Goal: Information Seeking & Learning: Learn about a topic

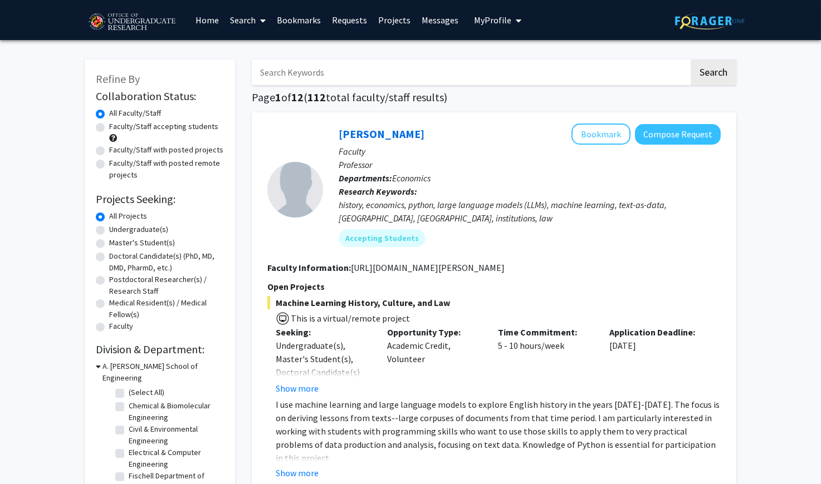
click at [342, 75] on input "Search Keywords" at bounding box center [470, 73] width 437 height 26
type input "EMBRACE"
click at [713, 74] on button "Search" at bounding box center [713, 73] width 46 height 26
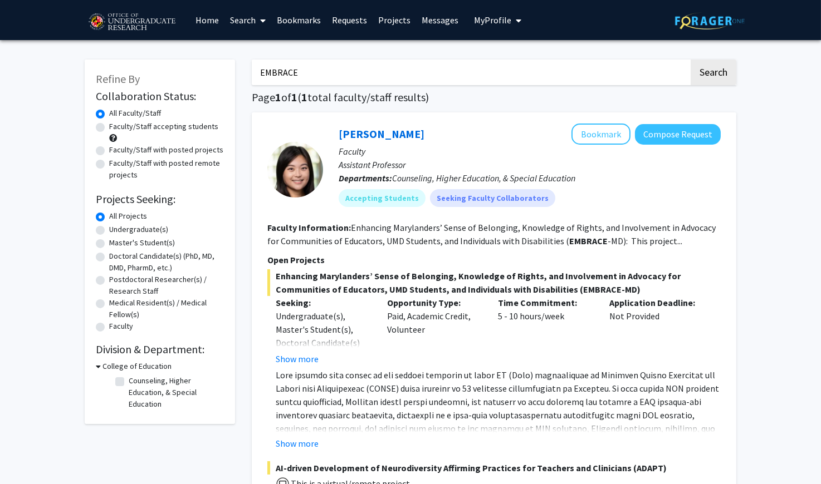
click at [340, 19] on link "Requests" at bounding box center [349, 20] width 46 height 39
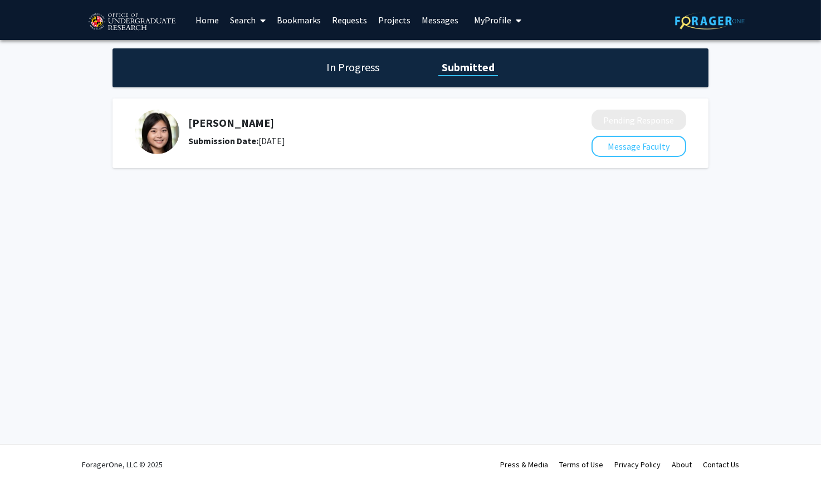
click at [360, 75] on h1 "In Progress" at bounding box center [353, 68] width 60 height 16
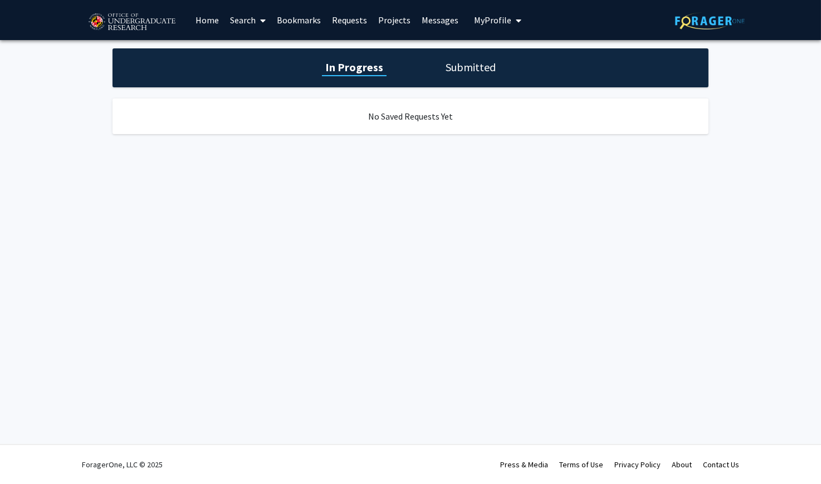
click at [462, 64] on h1 "Submitted" at bounding box center [470, 68] width 57 height 16
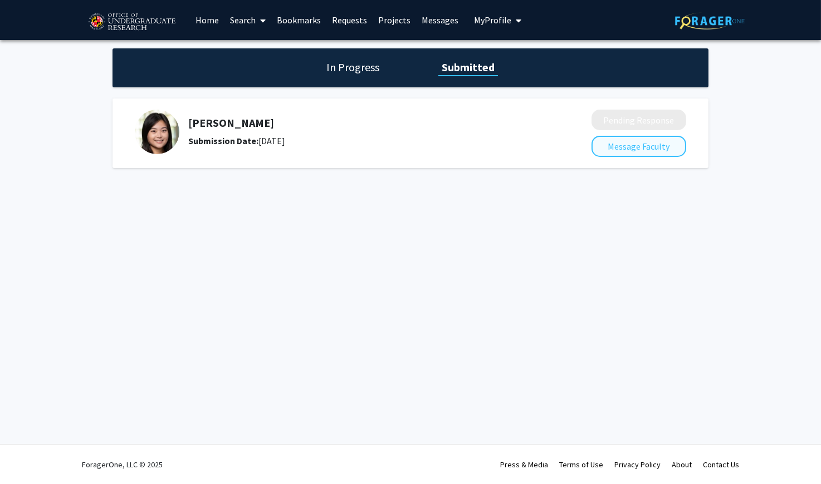
click at [643, 151] on button "Message Faculty" at bounding box center [638, 146] width 95 height 21
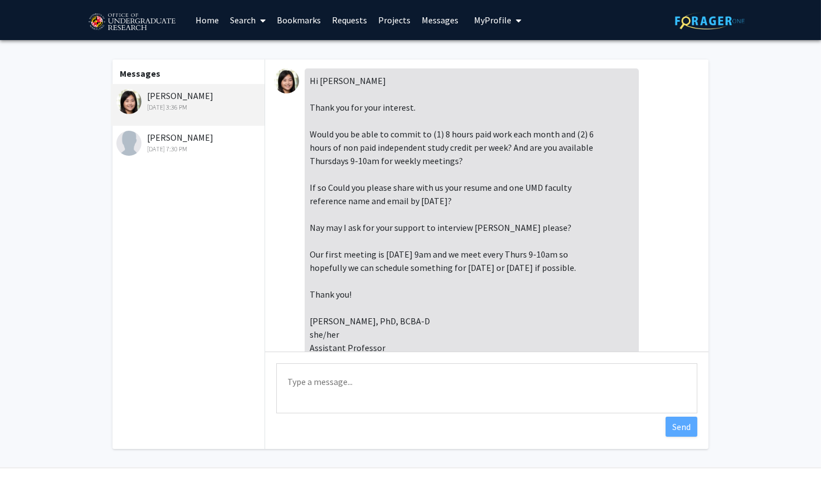
click at [486, 17] on span "My Profile" at bounding box center [492, 19] width 37 height 11
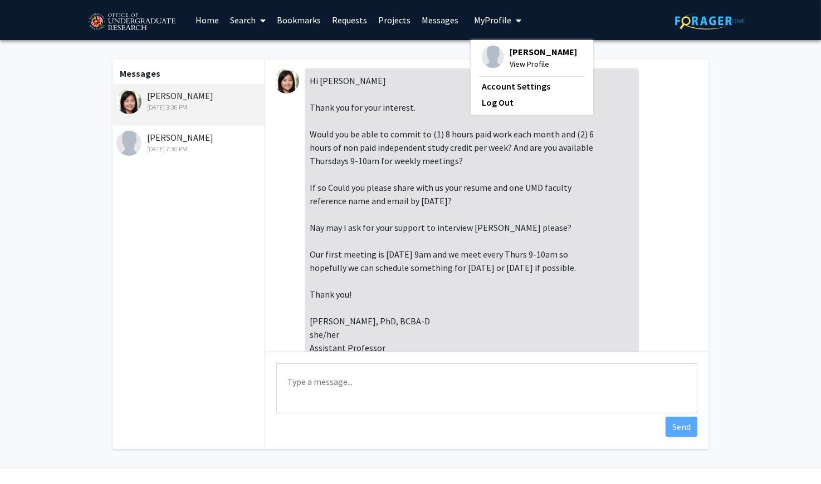
click at [444, 20] on link "Messages" at bounding box center [440, 20] width 48 height 39
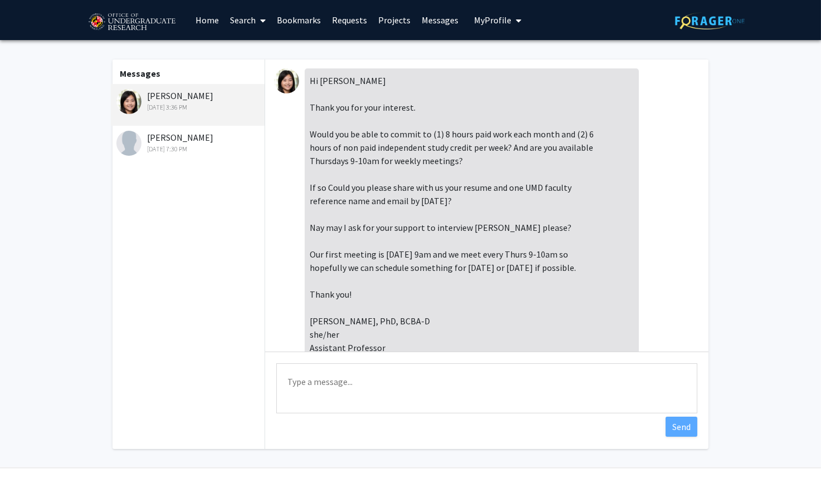
scroll to position [767, 0]
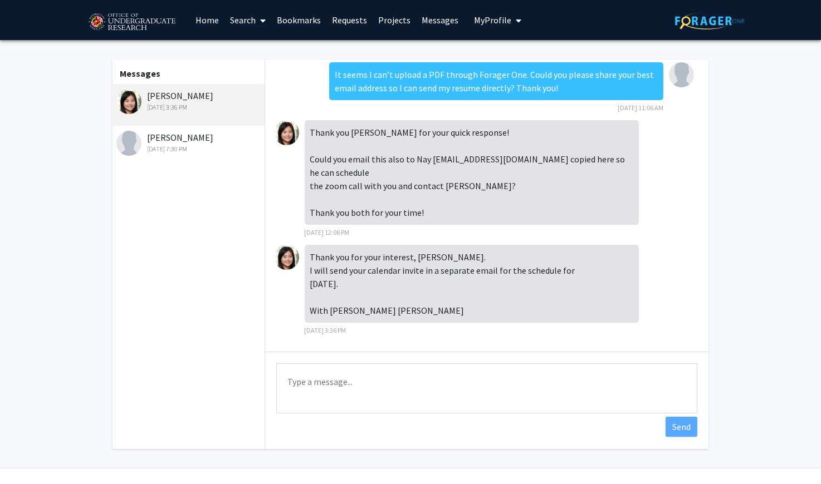
click at [354, 19] on link "Requests" at bounding box center [349, 20] width 46 height 39
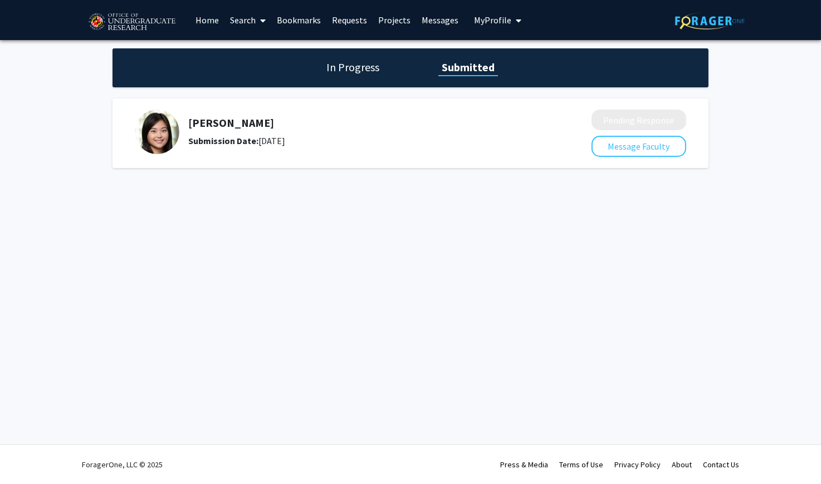
click at [225, 125] on h5 "[PERSON_NAME]" at bounding box center [360, 122] width 344 height 13
click at [140, 133] on img at bounding box center [157, 132] width 45 height 45
click at [300, 156] on div at bounding box center [410, 133] width 551 height 47
click at [342, 146] on div "Submission Date: [DATE]" at bounding box center [360, 140] width 344 height 13
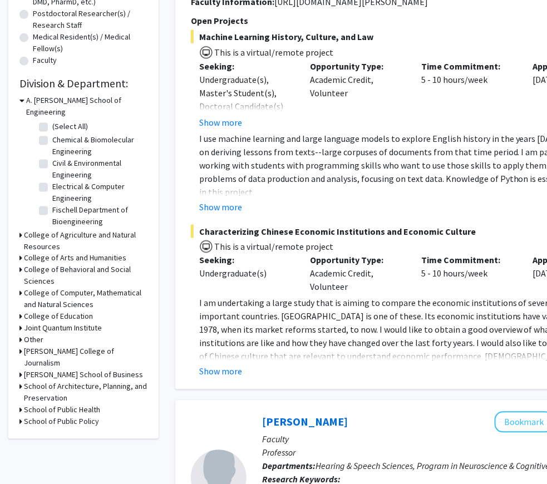
scroll to position [39, 0]
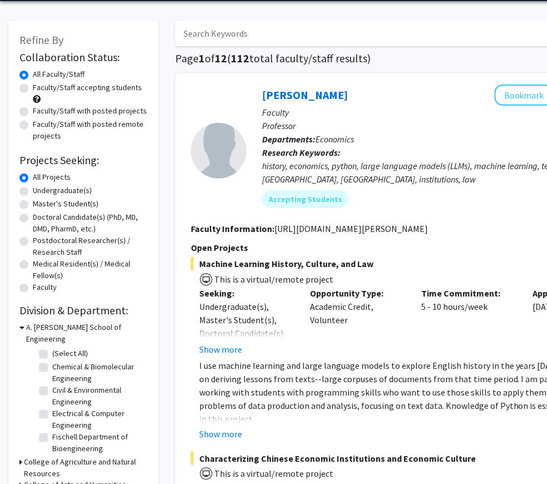
click at [228, 41] on input "Search Keywords" at bounding box center [393, 34] width 437 height 26
type input "embrace"
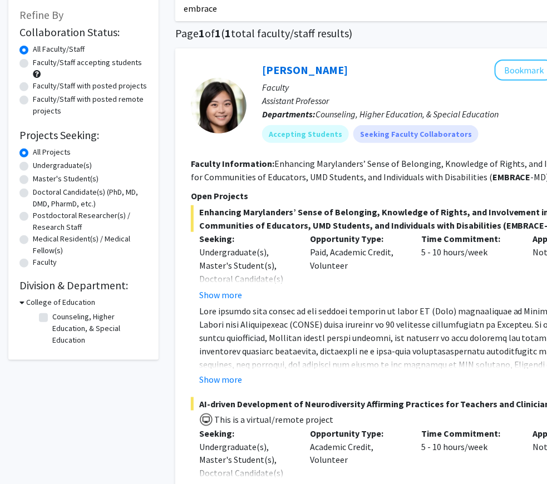
scroll to position [76, 0]
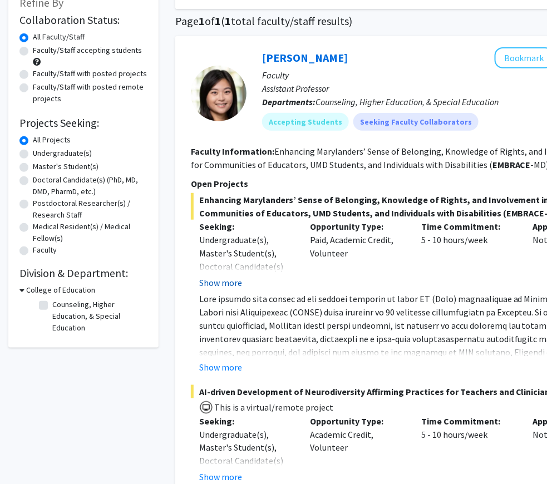
click at [228, 289] on button "Show more" at bounding box center [220, 282] width 43 height 13
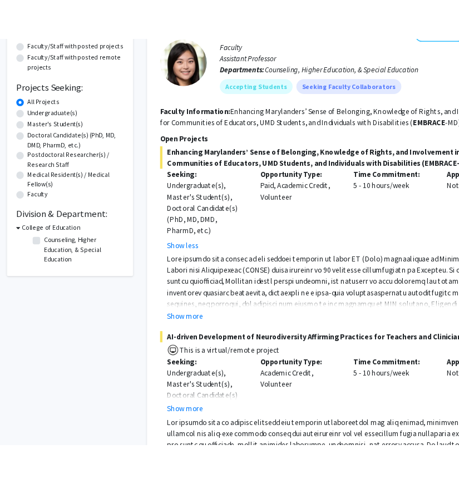
scroll to position [151, 0]
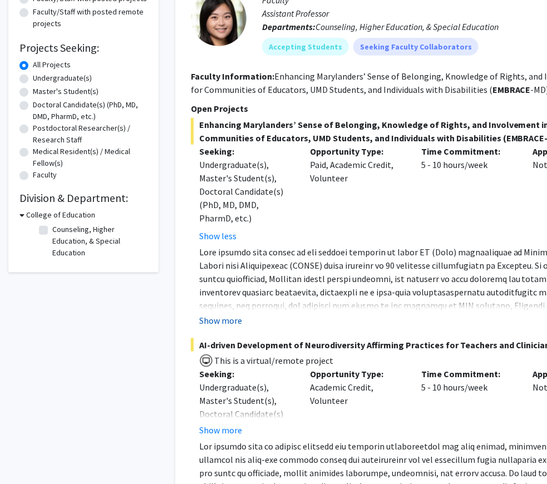
click at [220, 327] on button "Show more" at bounding box center [220, 320] width 43 height 13
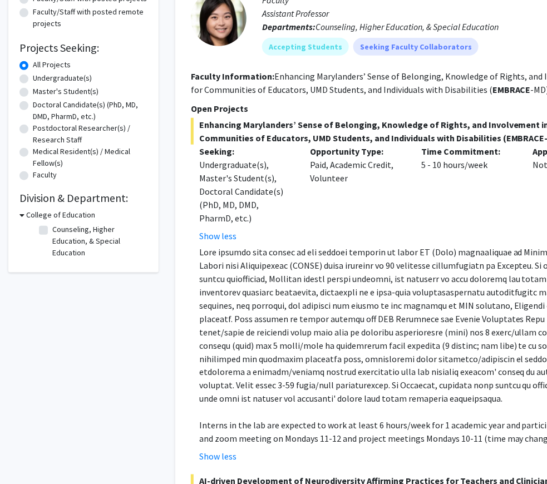
click at [220, 289] on p at bounding box center [421, 326] width 445 height 160
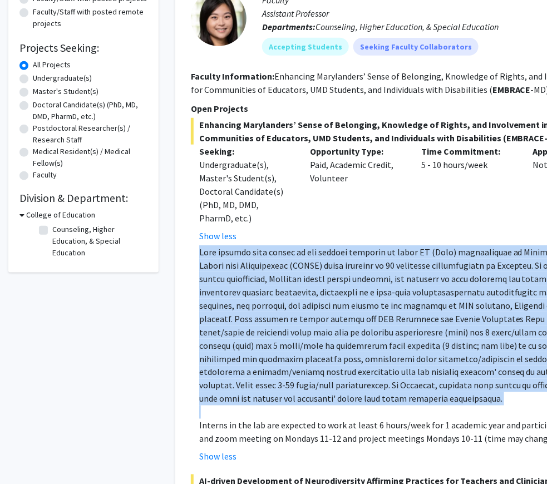
click at [220, 289] on p at bounding box center [421, 326] width 445 height 160
copy p "This project will expand on the ongoing allyship in which PI (Kang) participate…"
